Goal: Information Seeking & Learning: Learn about a topic

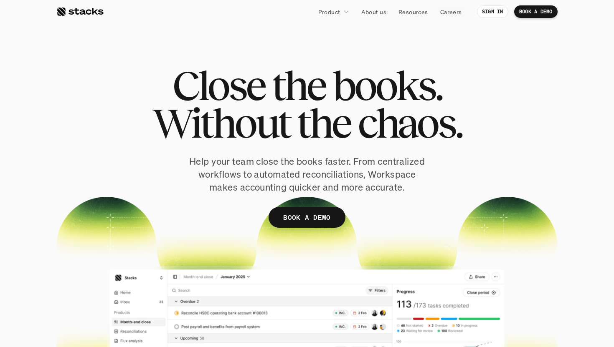
click at [356, 100] on span "books." at bounding box center [386, 86] width 109 height 38
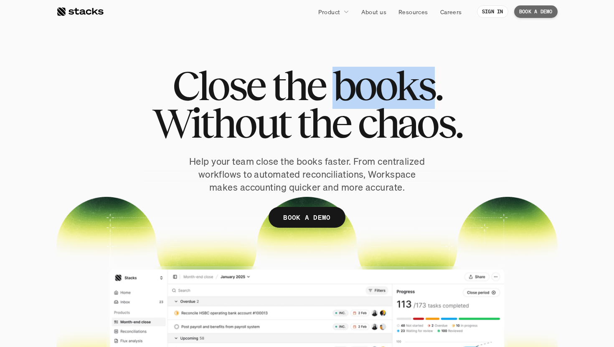
click at [356, 100] on span "books." at bounding box center [386, 86] width 109 height 38
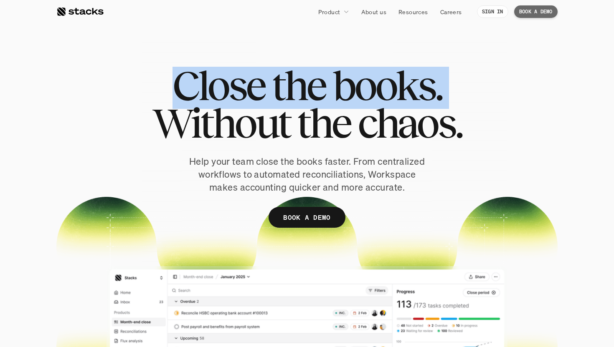
click at [356, 100] on span "books." at bounding box center [386, 86] width 109 height 38
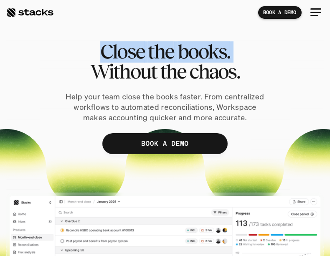
click at [207, 61] on span "chaos." at bounding box center [214, 71] width 51 height 20
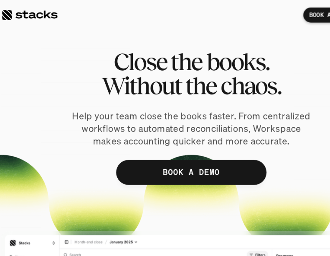
click at [172, 46] on span "the" at bounding box center [161, 51] width 26 height 20
click at [153, 58] on span "the" at bounding box center [161, 51] width 26 height 20
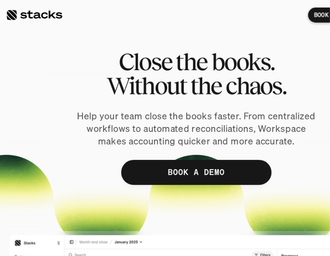
click at [209, 53] on span "books." at bounding box center [203, 51] width 53 height 20
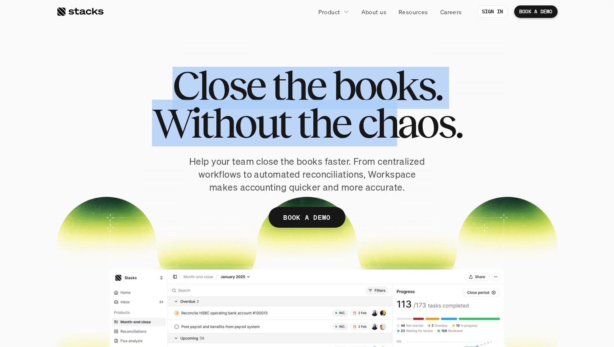
drag, startPoint x: 179, startPoint y: 88, endPoint x: 393, endPoint y: 111, distance: 215.1
click at [393, 111] on h1 "Close the books. Without the chaos." at bounding box center [307, 104] width 310 height 75
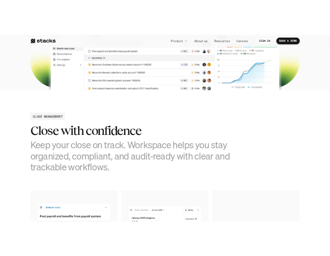
scroll to position [435, 0]
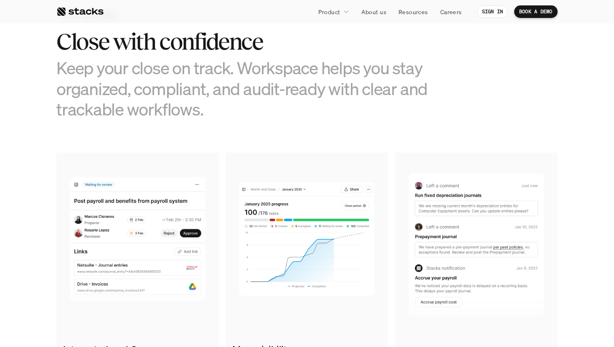
click at [135, 73] on h3 "Keep your close on track. Workspace helps you stay organized, compliant, and au…" at bounding box center [244, 89] width 376 height 62
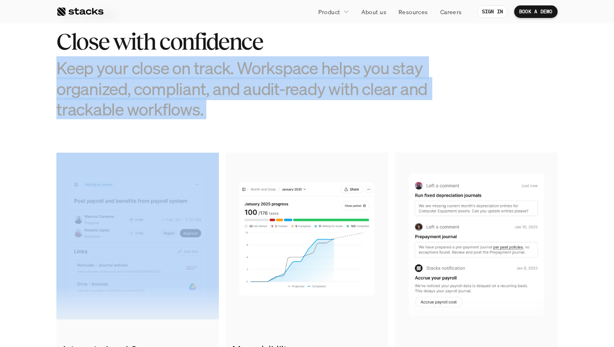
click at [135, 73] on h3 "Keep your close on track. Workspace helps you stay organized, compliant, and au…" at bounding box center [244, 89] width 376 height 62
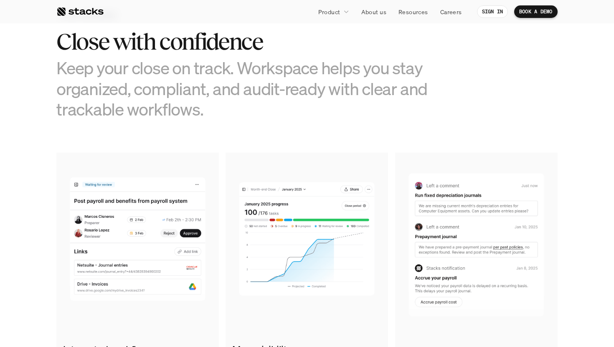
click at [135, 55] on div "Close with confidence Keep your close on track. Workspace helps you stay organi…" at bounding box center [244, 74] width 376 height 91
click at [134, 46] on h2 "Close with confidence" at bounding box center [244, 42] width 376 height 26
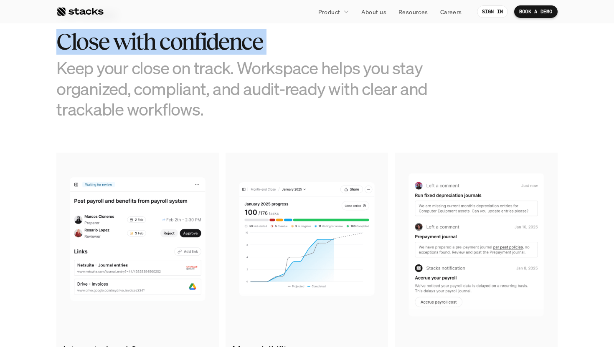
click at [134, 46] on h2 "Close with confidence" at bounding box center [244, 42] width 376 height 26
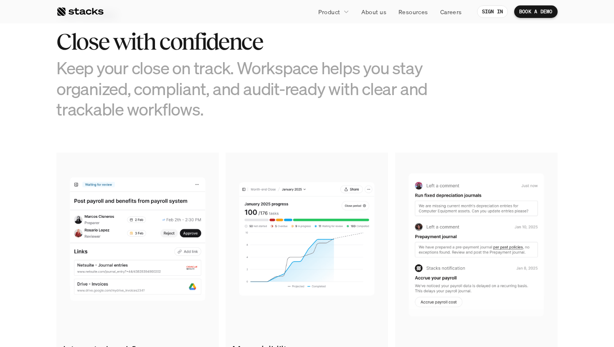
click at [136, 59] on h3 "Keep your close on track. Workspace helps you stay organized, compliant, and au…" at bounding box center [244, 89] width 376 height 62
click at [158, 42] on h2 "Close with confidence" at bounding box center [244, 42] width 376 height 26
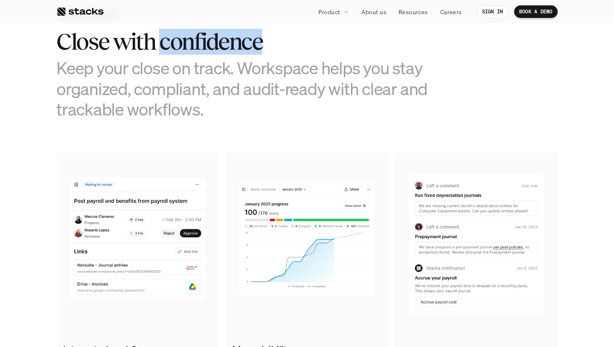
click at [158, 42] on h2 "Close with confidence" at bounding box center [244, 42] width 376 height 26
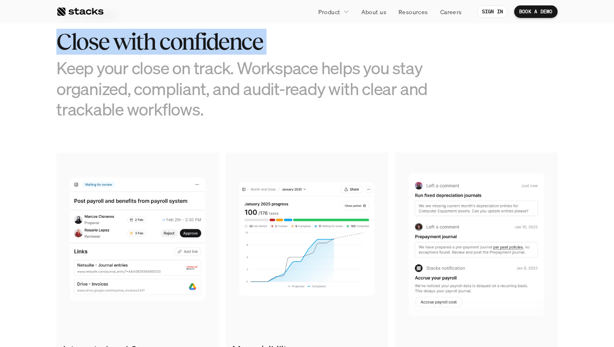
click at [158, 42] on h2 "Close with confidence" at bounding box center [244, 42] width 376 height 26
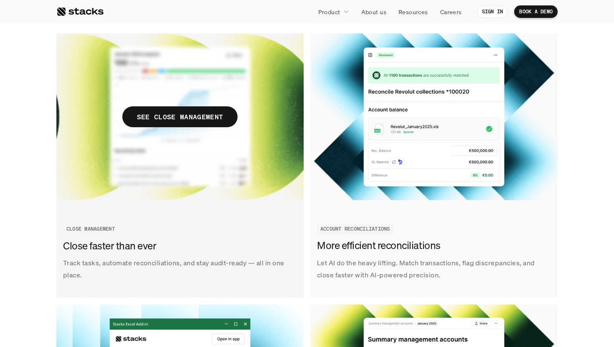
scroll to position [971, 0]
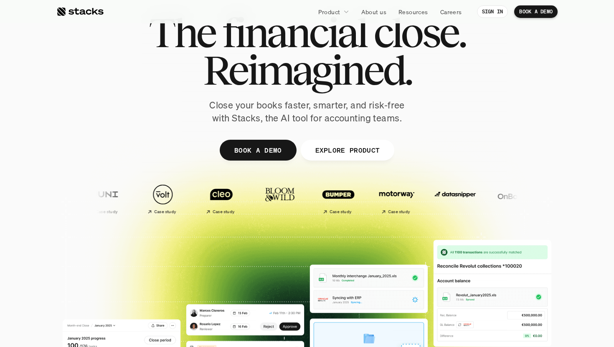
scroll to position [41, 0]
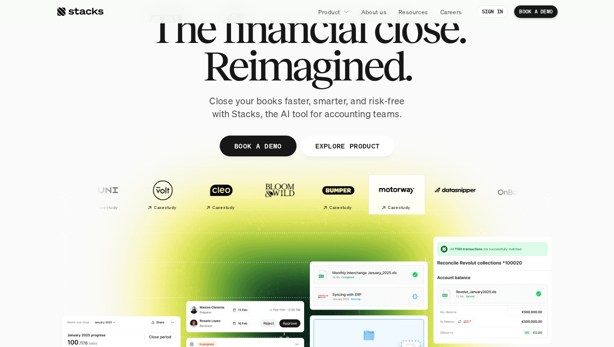
click at [387, 207] on h2 "Case study" at bounding box center [398, 207] width 22 height 5
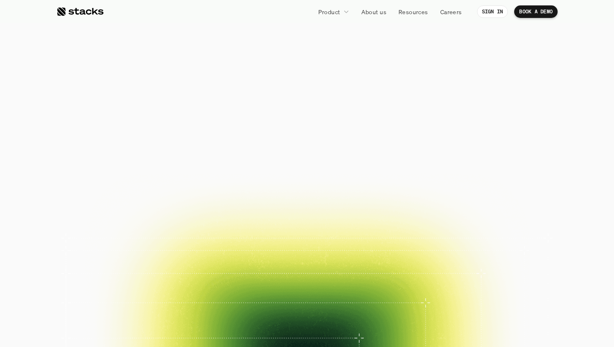
scroll to position [41, 0]
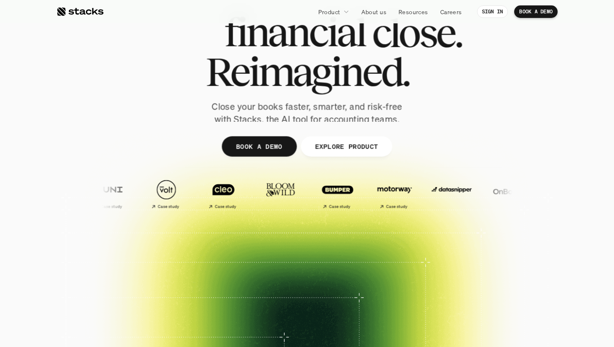
click at [85, 10] on div at bounding box center [79, 12] width 47 height 10
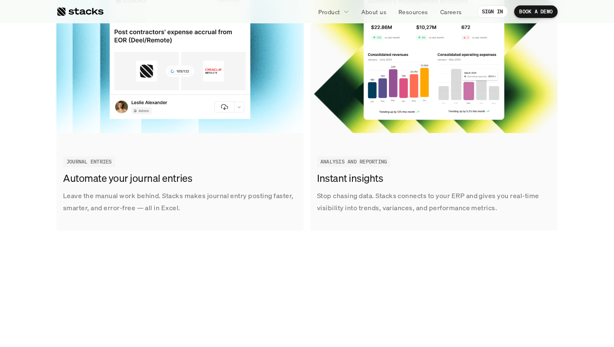
scroll to position [1319, 0]
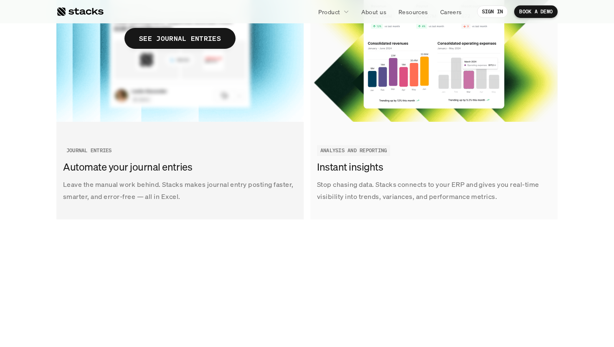
click at [240, 180] on p "Leave the manual work behind. Stacks makes journal entry posting faster, smarte…" at bounding box center [180, 191] width 234 height 24
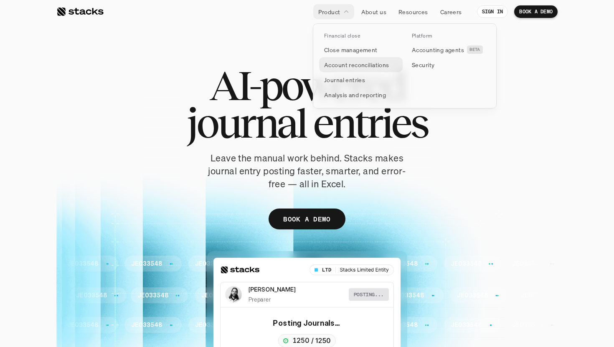
click at [349, 68] on p "Account reconciliations" at bounding box center [356, 65] width 65 height 9
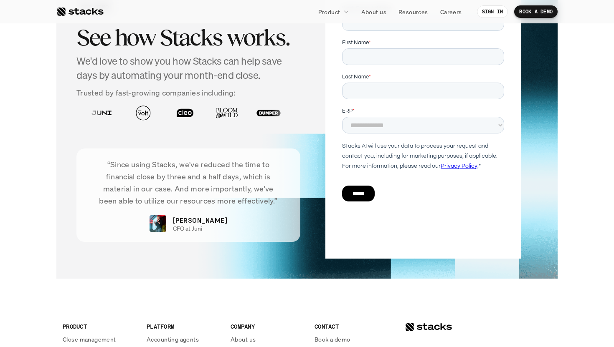
scroll to position [2079, 0]
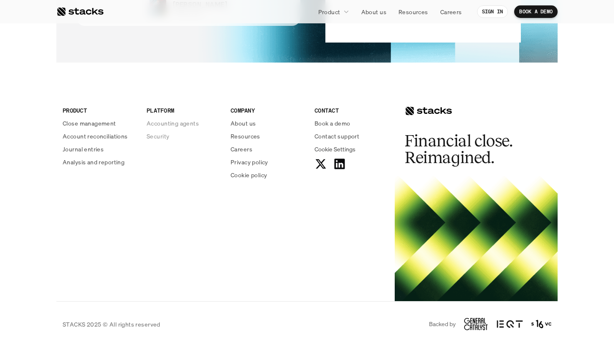
click at [161, 124] on p "Accounting agents" at bounding box center [173, 123] width 52 height 9
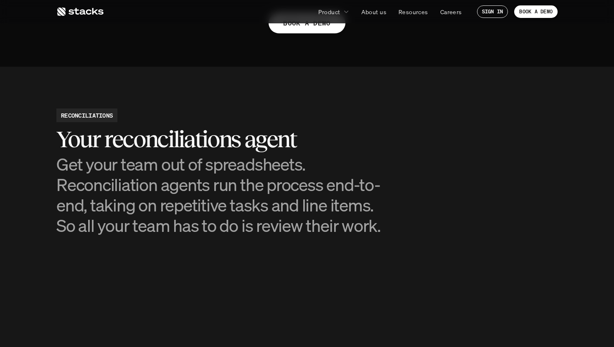
scroll to position [749, 0]
